Goal: Check status: Check status

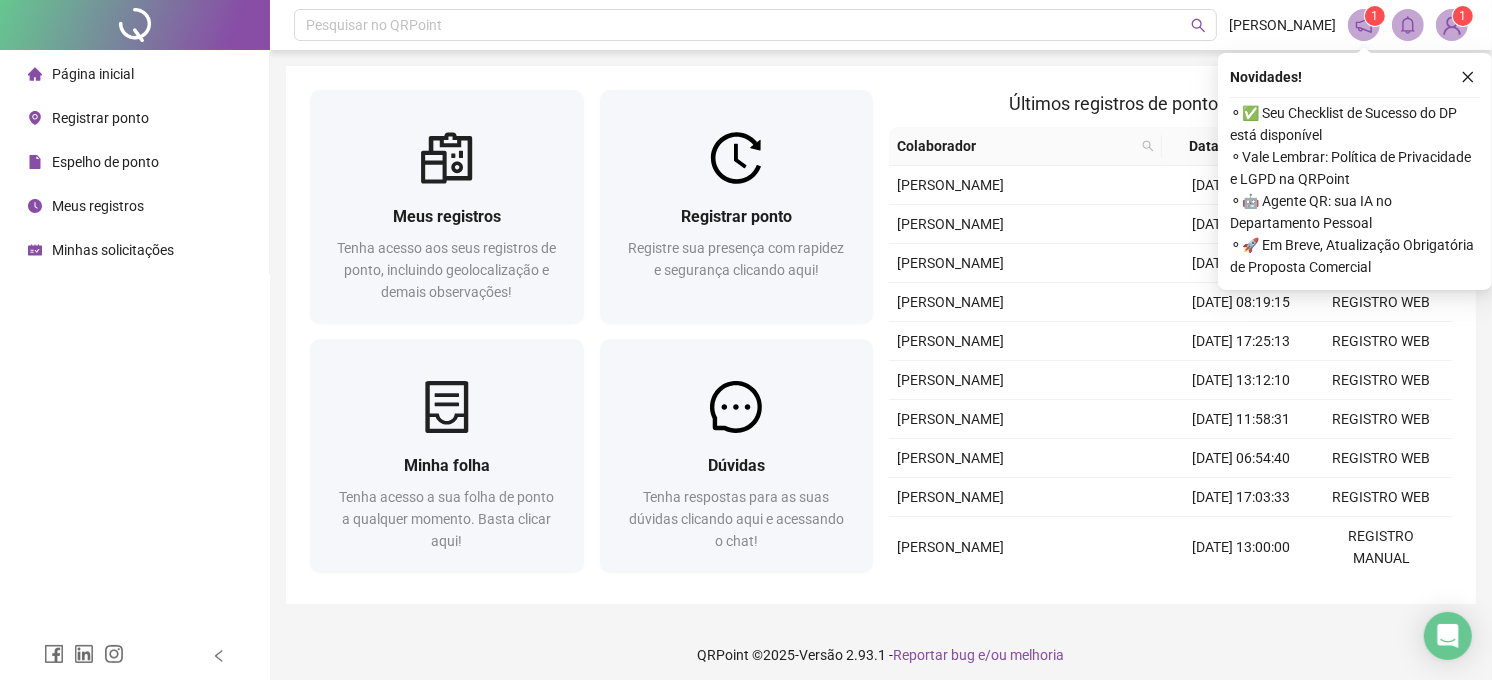
click at [97, 127] on div "Registrar ponto" at bounding box center [88, 118] width 121 height 40
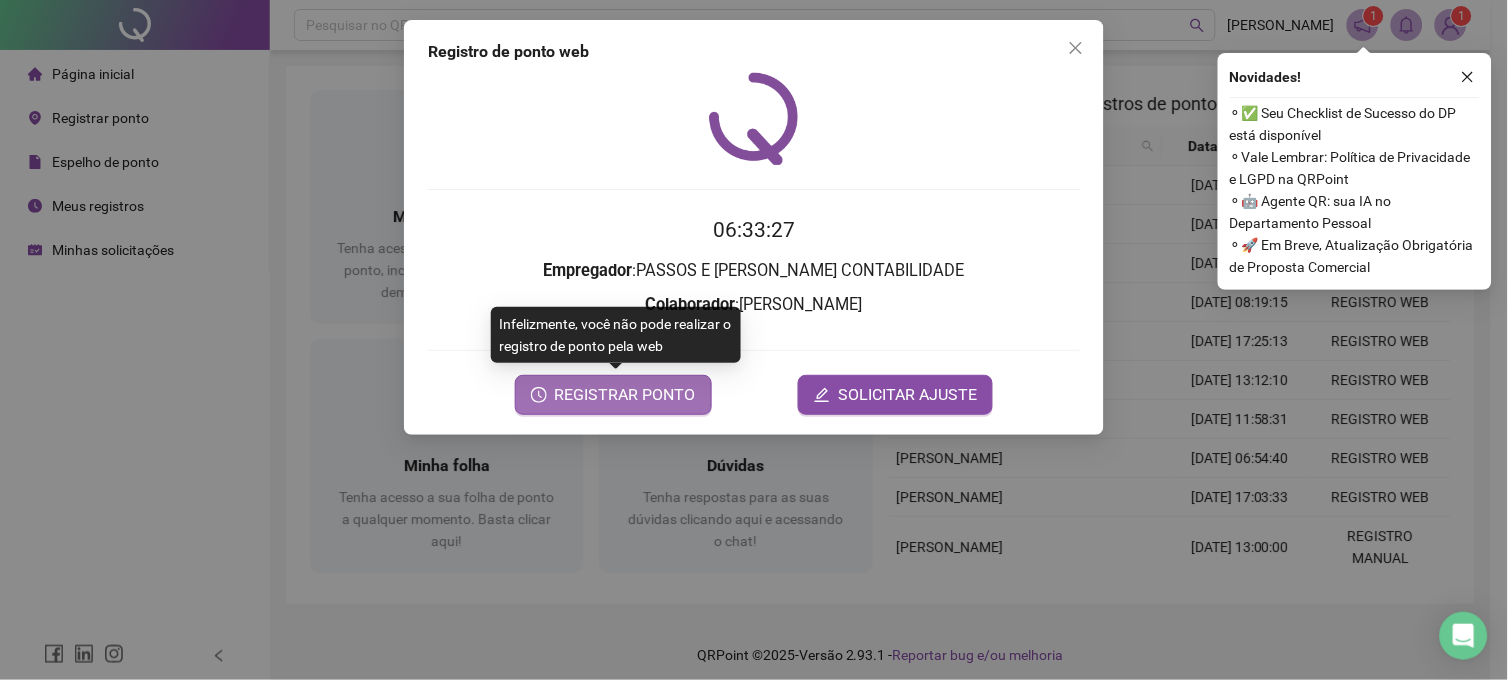
click at [682, 385] on span "REGISTRAR PONTO" at bounding box center [625, 395] width 141 height 24
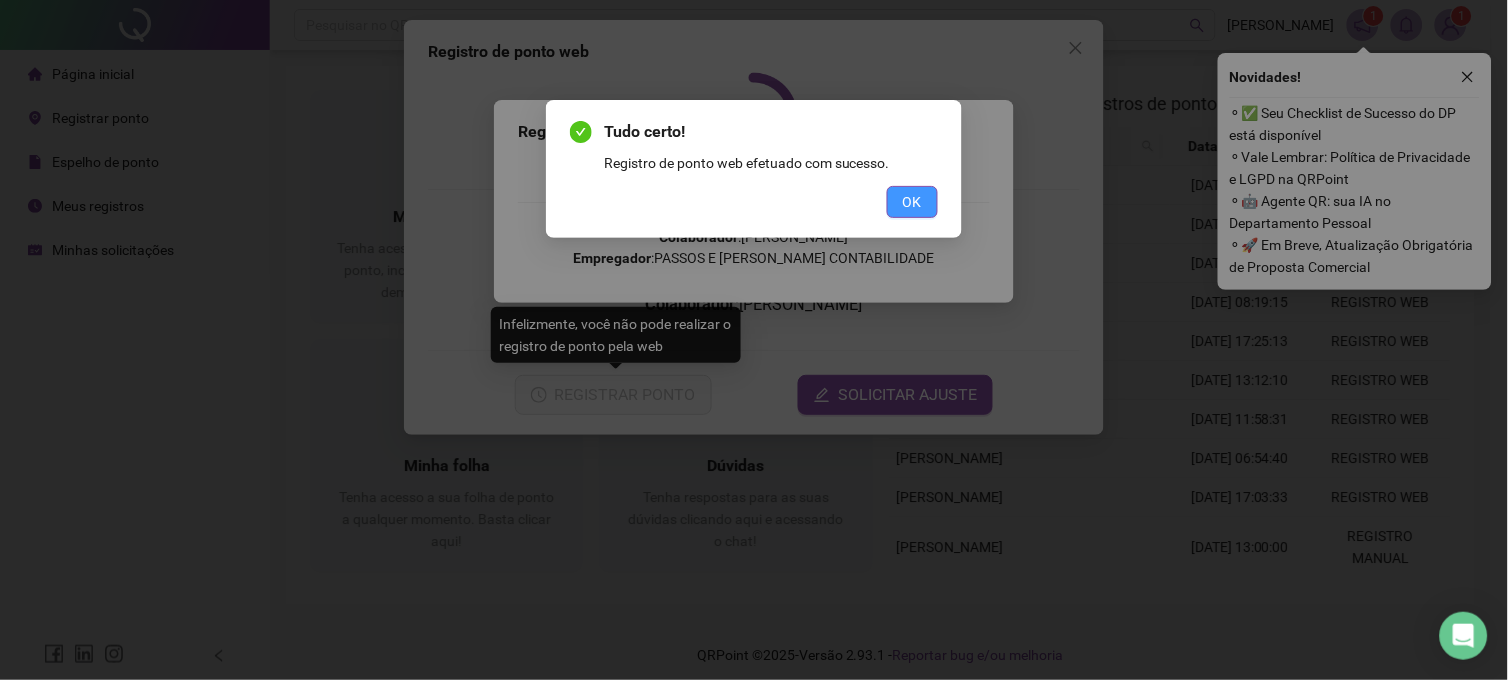
click at [903, 196] on button "OK" at bounding box center [912, 202] width 51 height 32
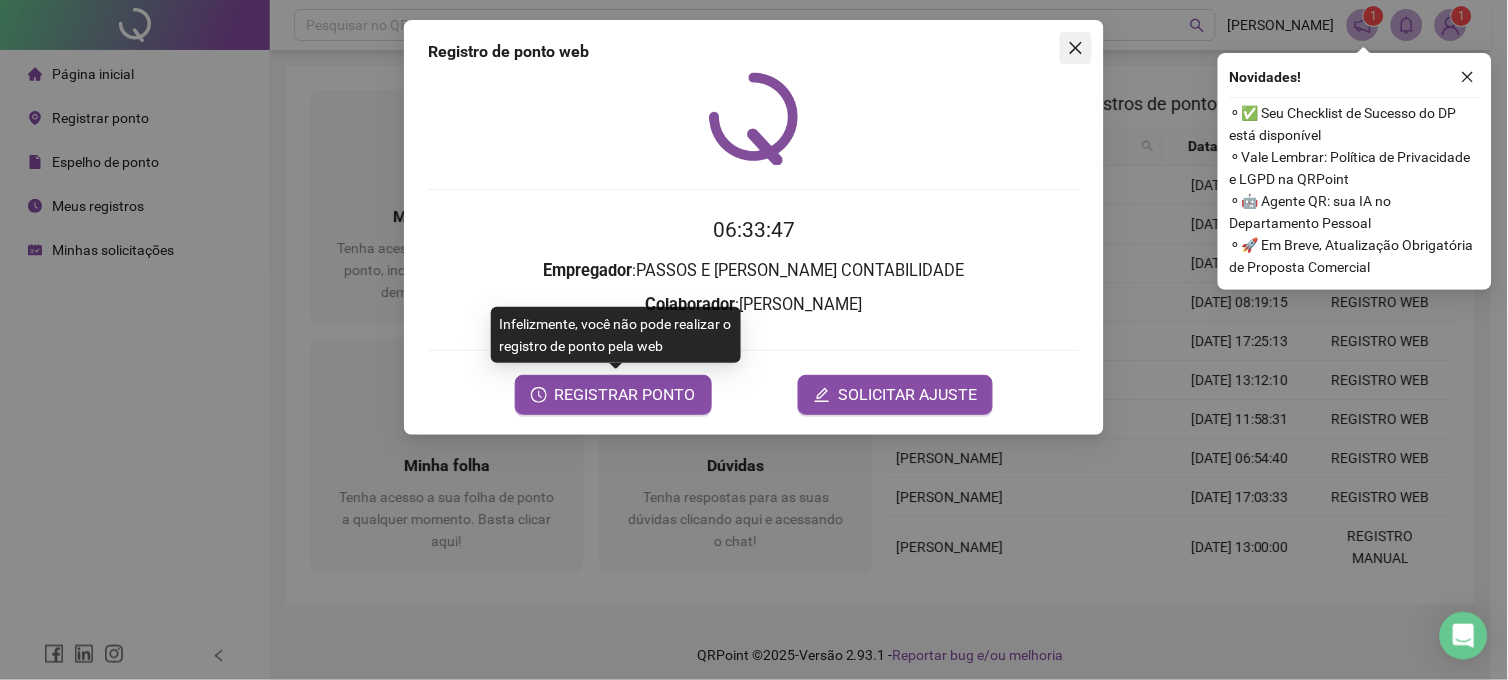
click at [1082, 48] on icon "close" at bounding box center [1076, 48] width 16 height 16
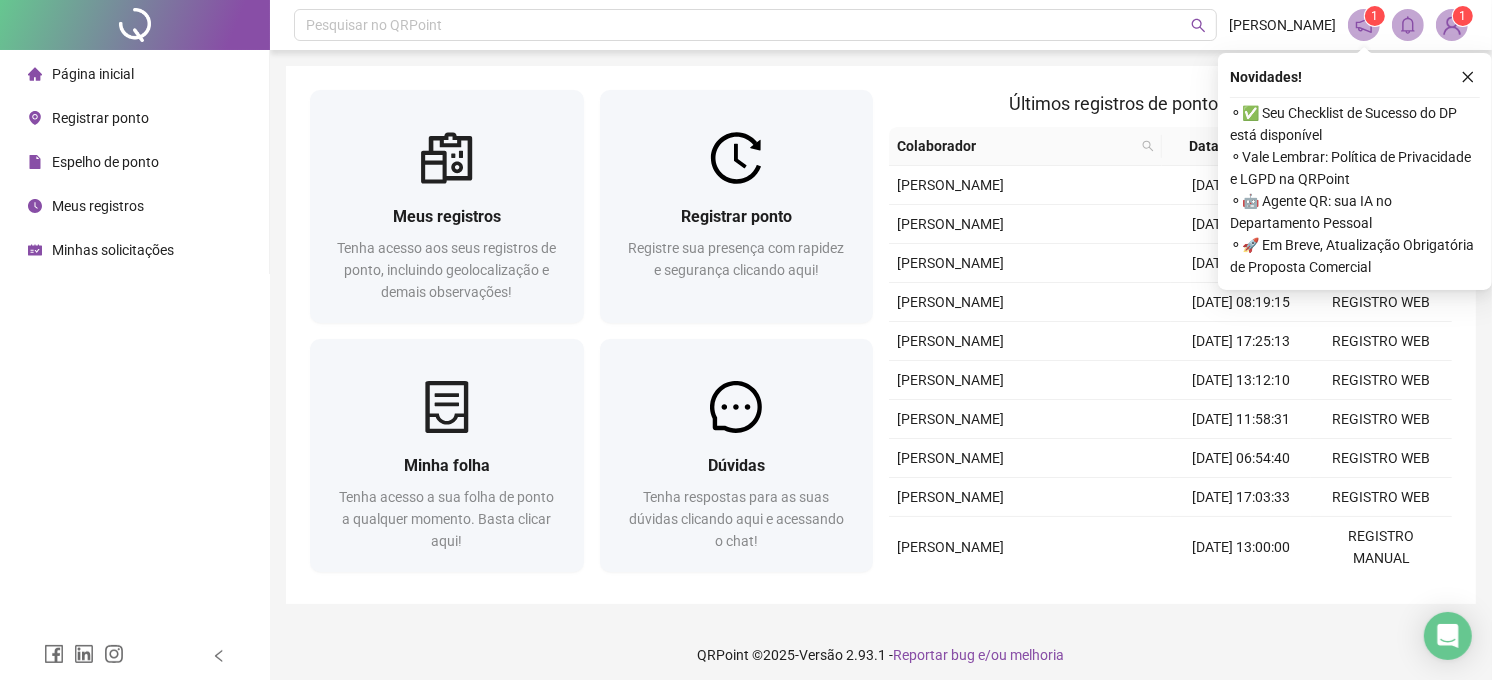
drag, startPoint x: 44, startPoint y: 214, endPoint x: 56, endPoint y: 207, distance: 13.9
click at [44, 214] on div "Meus registros" at bounding box center [86, 206] width 116 height 40
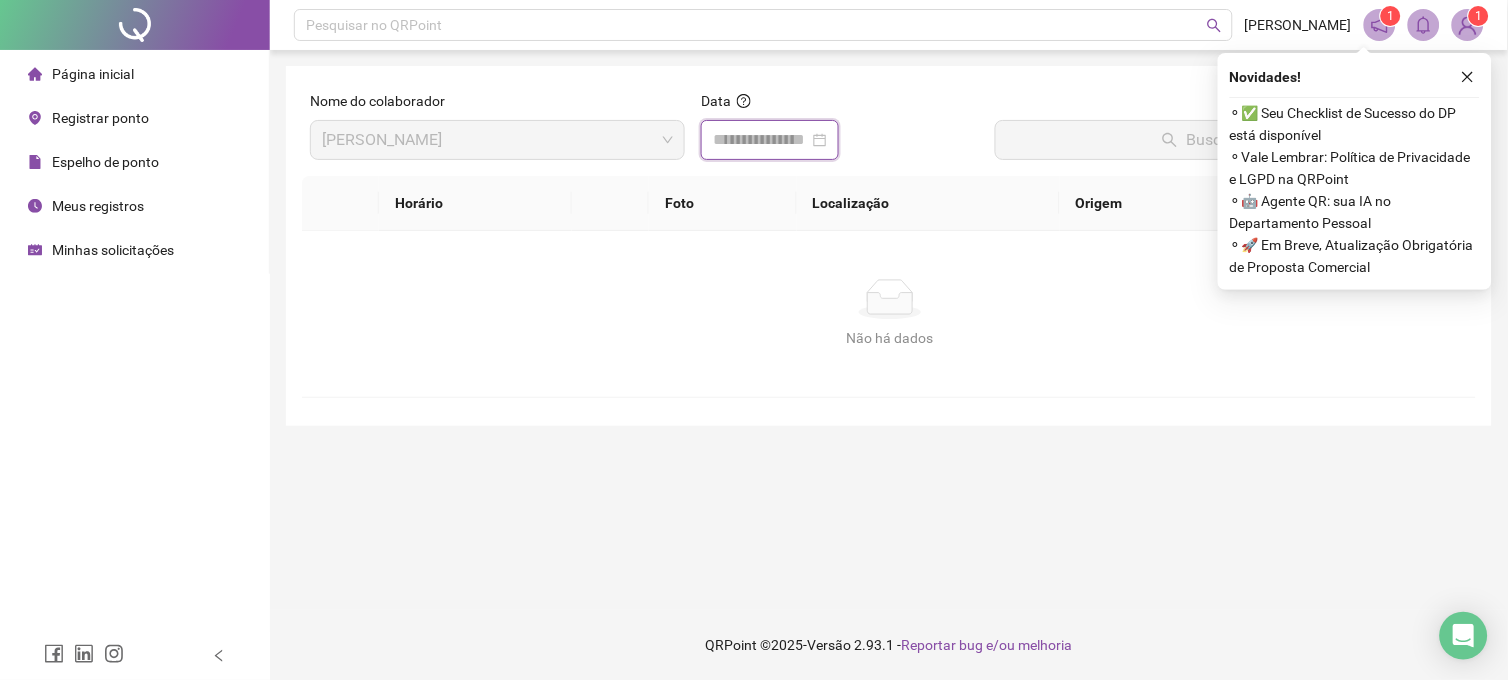
click at [775, 133] on input at bounding box center [761, 140] width 96 height 24
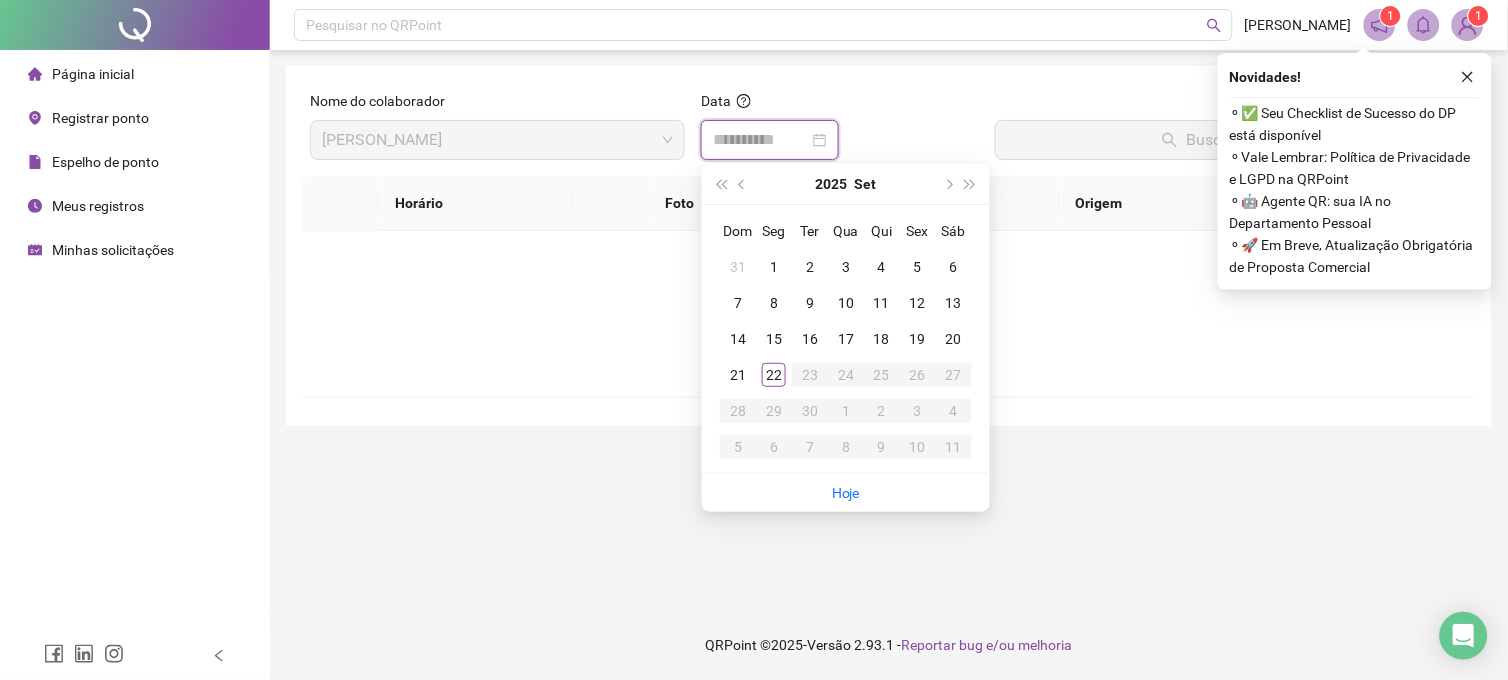
type input "**********"
click at [917, 327] on div "19" at bounding box center [918, 339] width 24 height 24
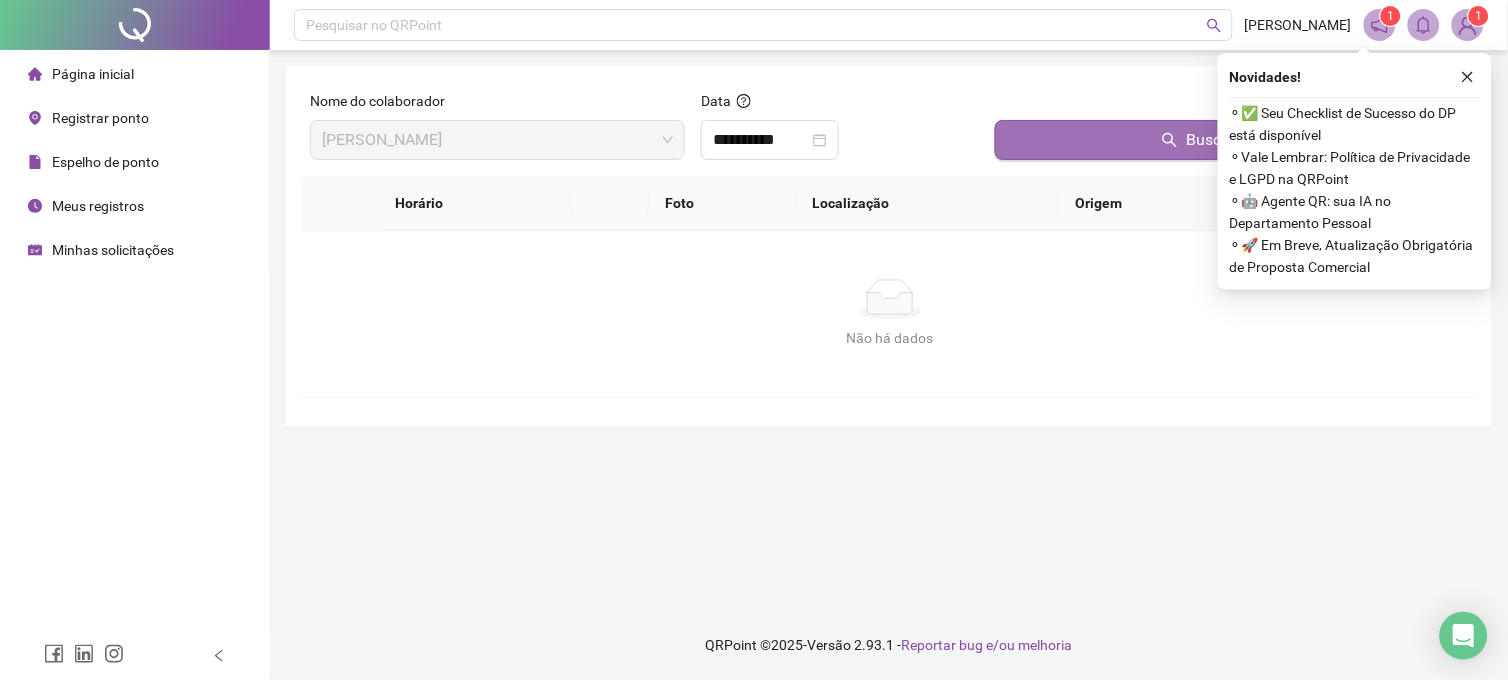
click at [1062, 150] on button "Buscar registros" at bounding box center [1231, 140] width 473 height 40
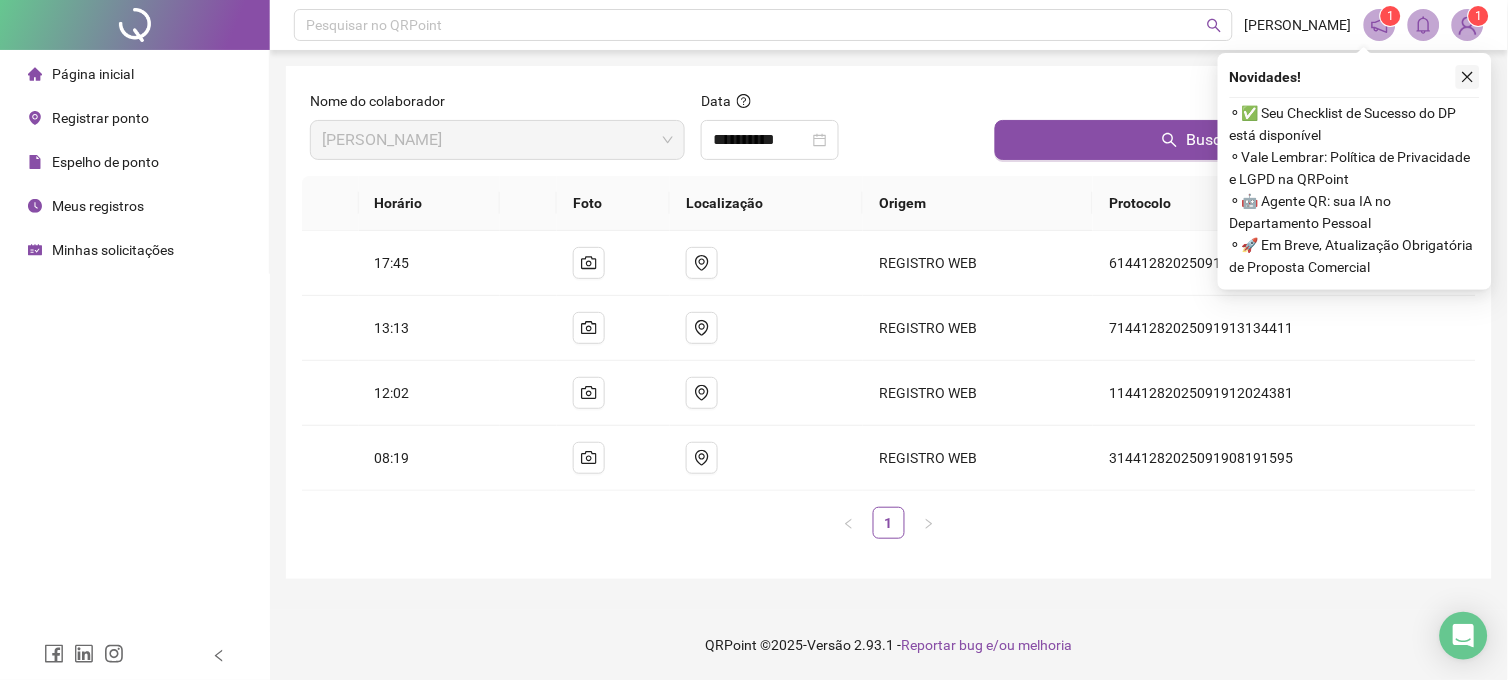
click at [1464, 80] on icon "close" at bounding box center [1468, 77] width 11 height 11
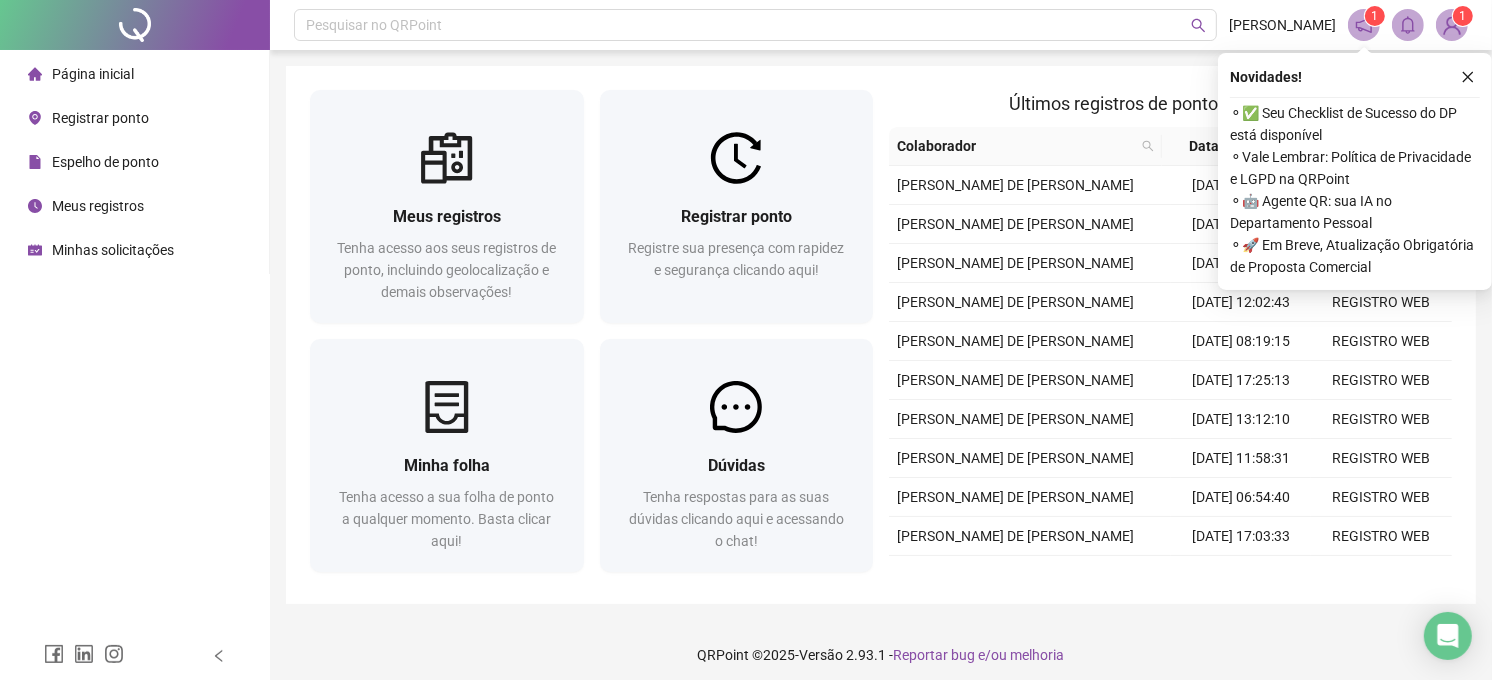
click at [111, 207] on span "Meus registros" at bounding box center [98, 206] width 92 height 16
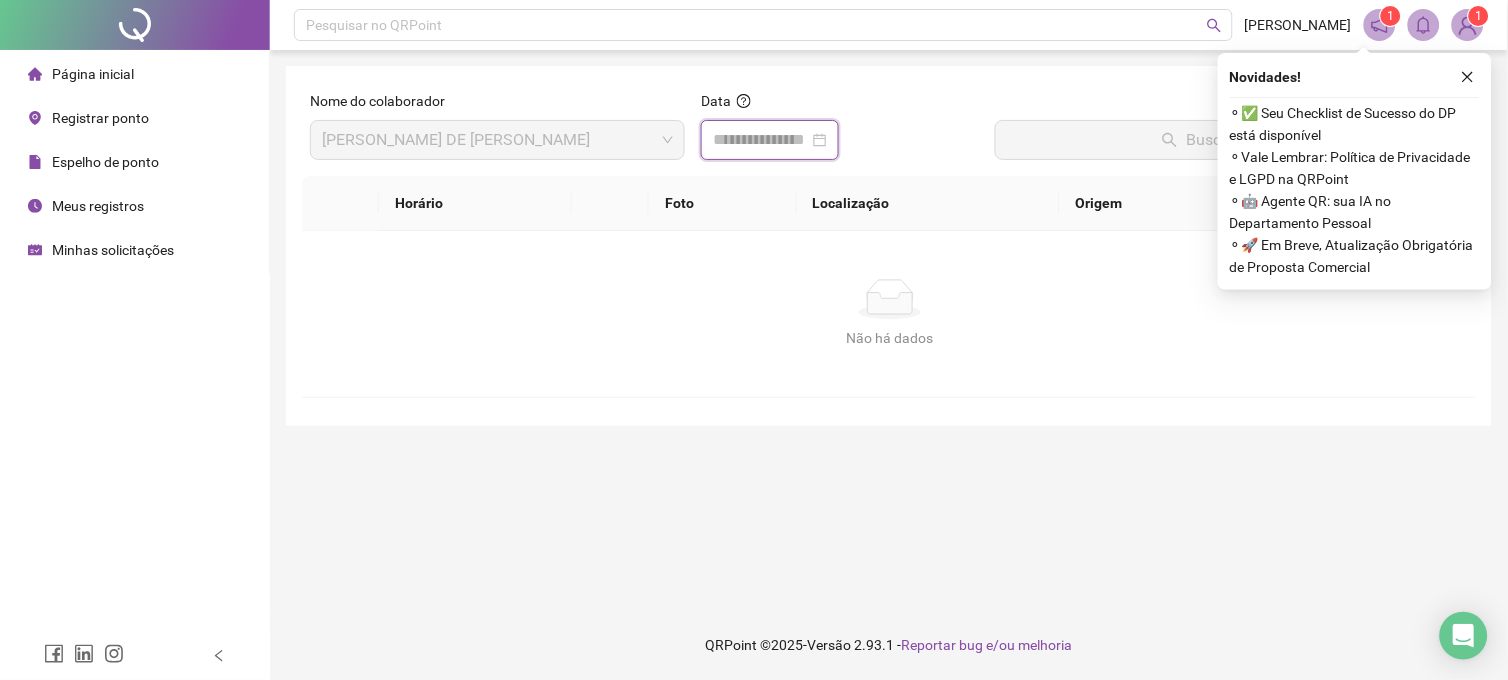
click at [803, 133] on input at bounding box center [761, 140] width 96 height 24
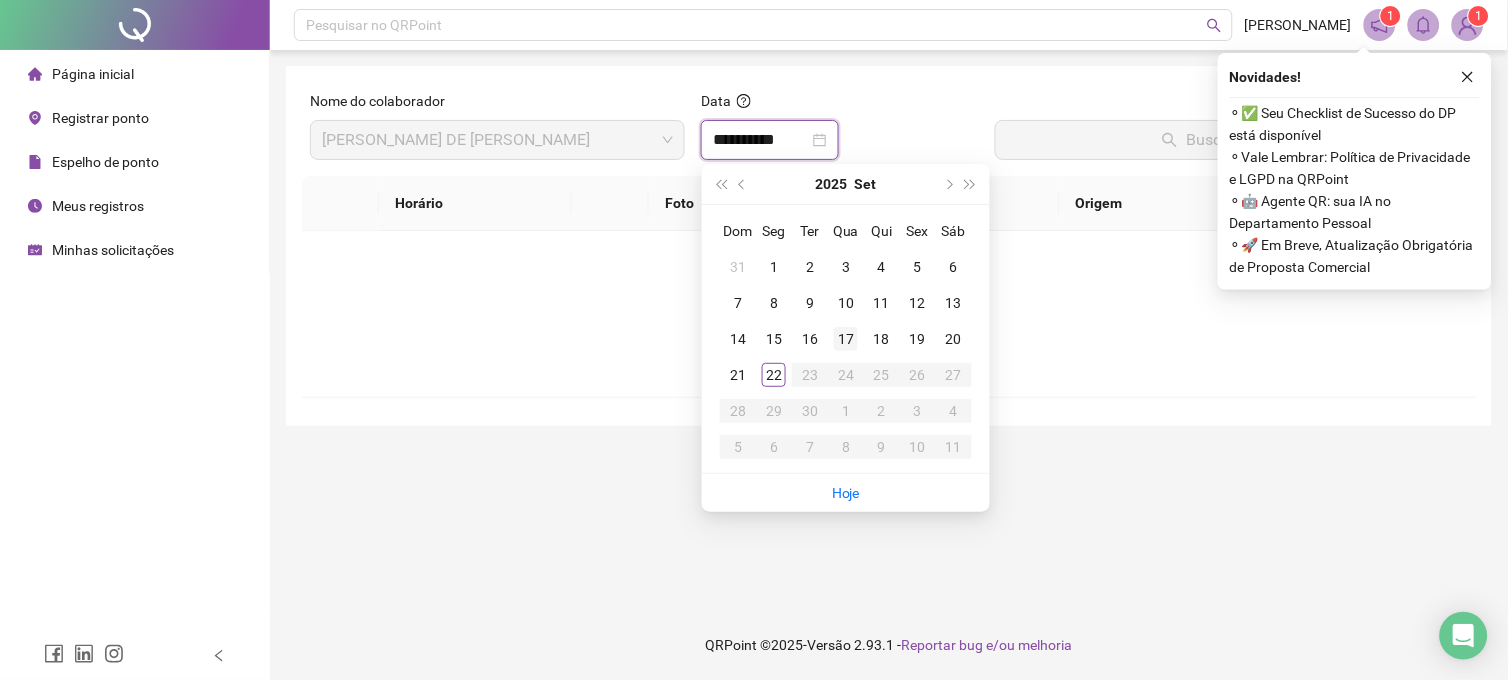
type input "**********"
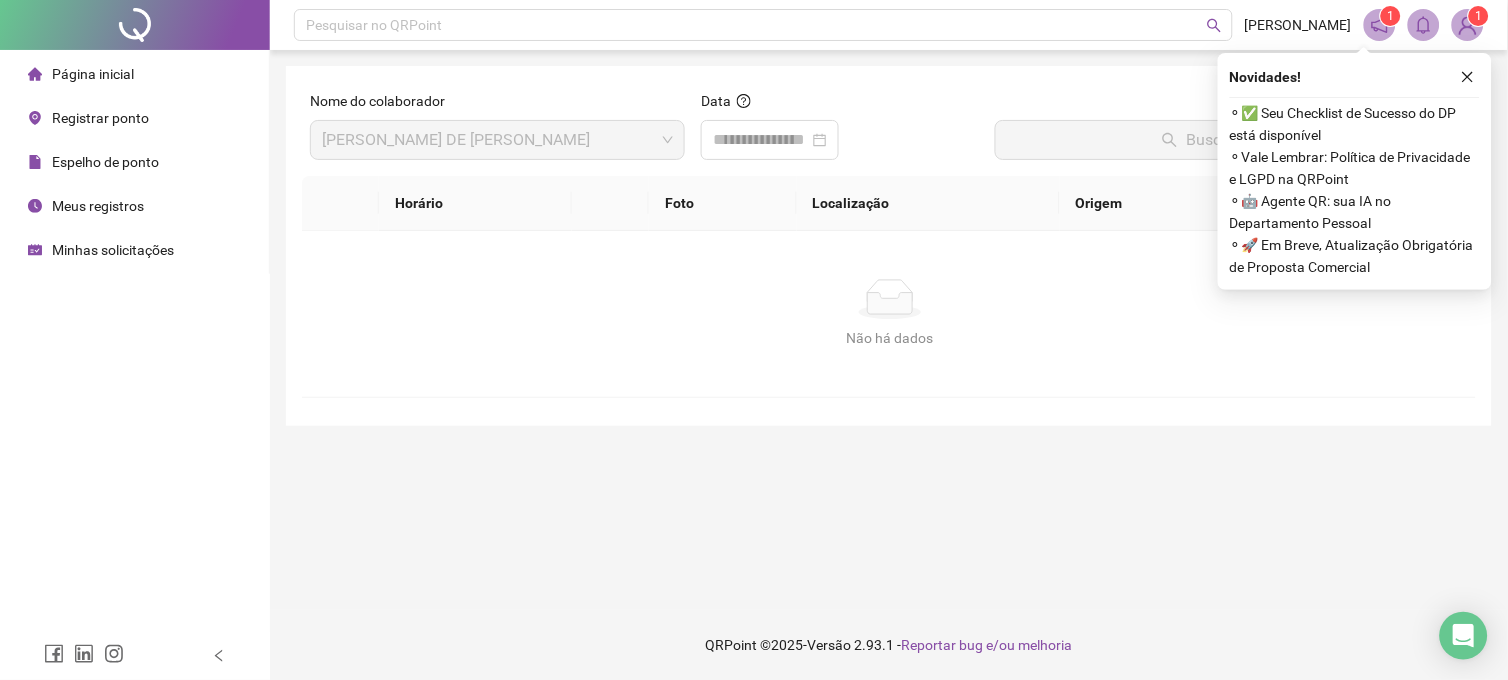
click at [115, 204] on span "Meus registros" at bounding box center [98, 206] width 92 height 16
click at [116, 164] on span "Espelho de ponto" at bounding box center [105, 162] width 107 height 16
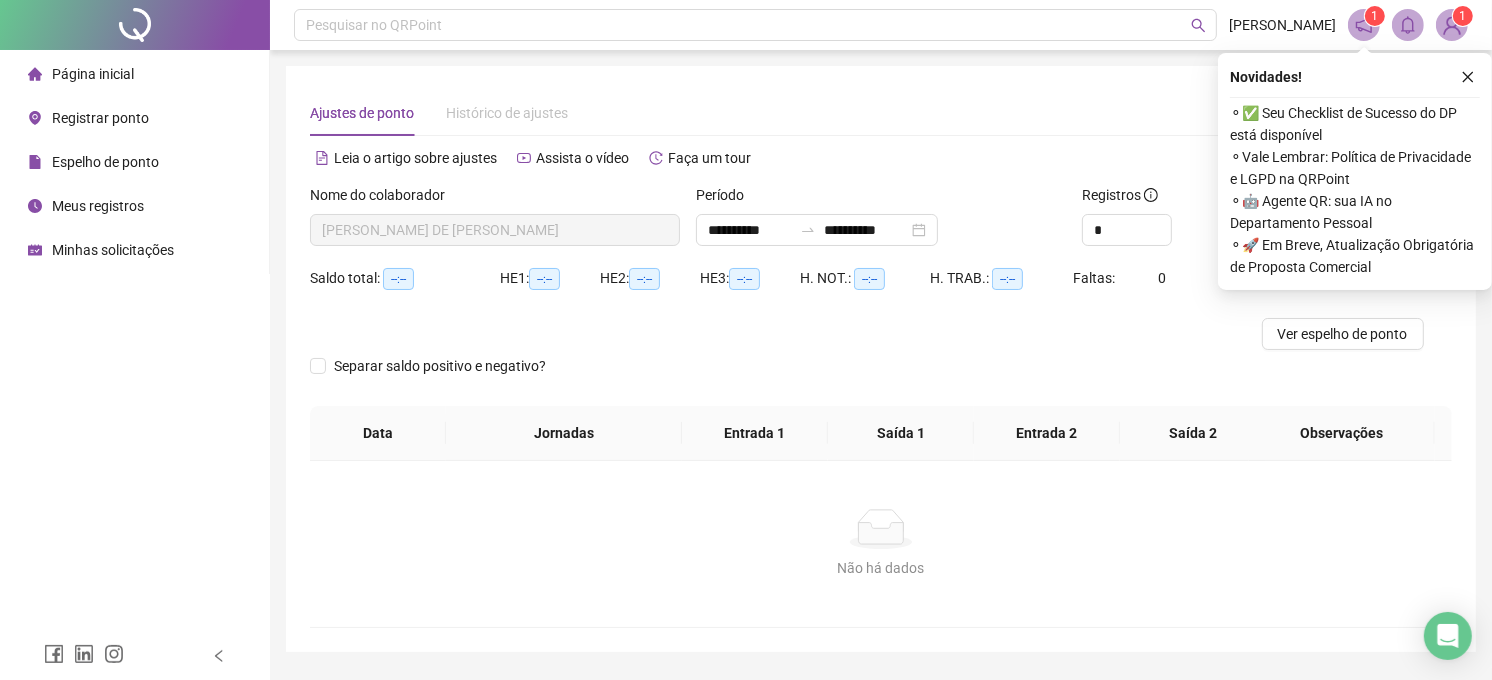
type input "**********"
click at [1461, 81] on icon "close" at bounding box center [1468, 77] width 14 height 14
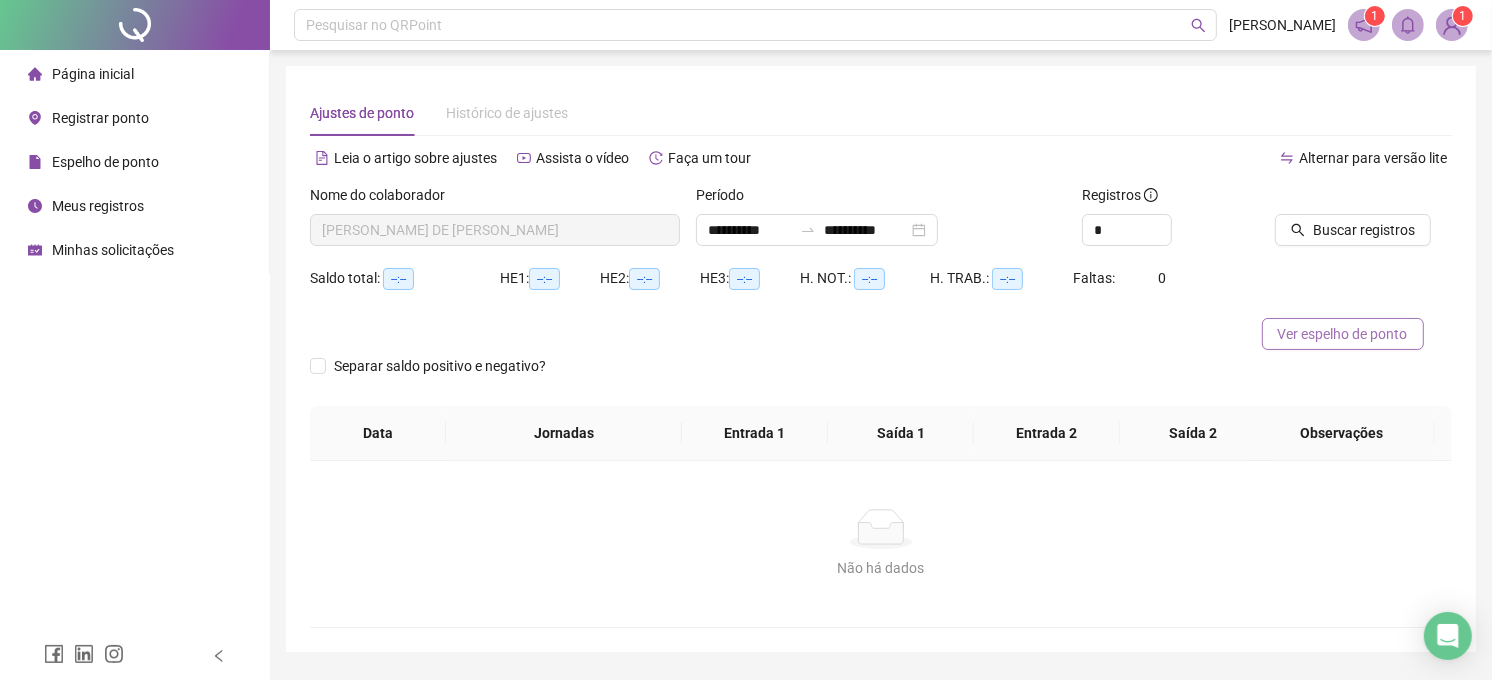
click at [1343, 342] on span "Ver espelho de ponto" at bounding box center [1343, 334] width 130 height 22
